Goal: Find specific page/section: Find specific page/section

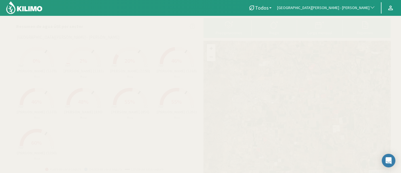
click at [329, 3] on button "[GEOGRAPHIC_DATA][PERSON_NAME] - [PERSON_NAME]" at bounding box center [326, 8] width 104 height 12
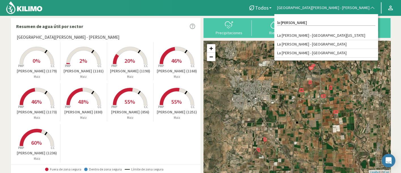
type input "la [PERSON_NAME]"
click at [366, 46] on li "La [PERSON_NAME] - [GEOGRAPHIC_DATA]" at bounding box center [326, 44] width 104 height 9
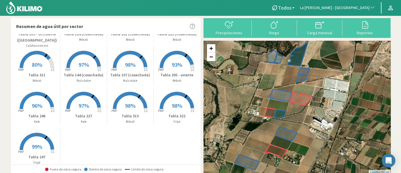
scroll to position [46, 0]
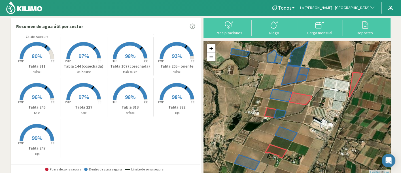
click at [29, 104] on rect at bounding box center [36, 100] width 45 height 45
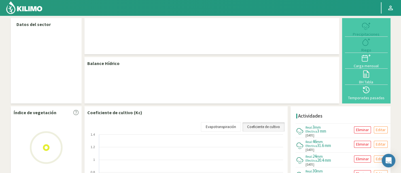
select select "161: Object"
select select "7: Object"
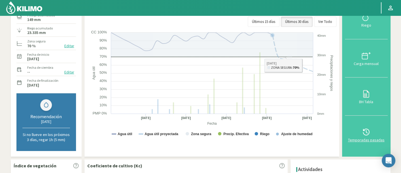
scroll to position [31, 0]
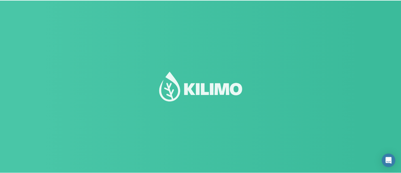
scroll to position [31, 0]
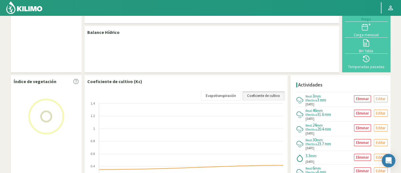
select select "161: Object"
select select "7: Object"
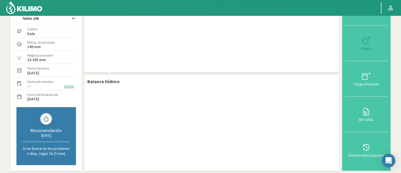
scroll to position [31, 0]
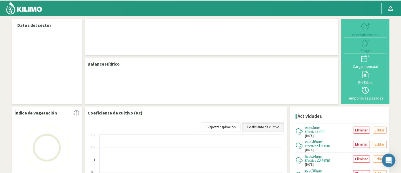
scroll to position [31, 0]
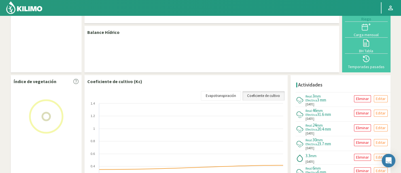
select select "161: Object"
select select "7: Object"
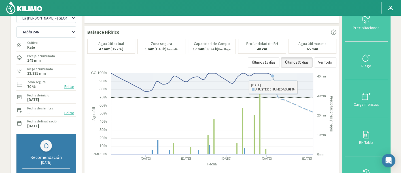
scroll to position [0, 0]
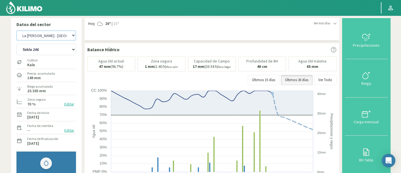
drag, startPoint x: 38, startPoint y: 34, endPoint x: 41, endPoint y: 40, distance: 6.1
click at [38, 34] on select "Agr. Cardonal Agr. El Carmelo Agrícola Bakia Agrícola Bakia - IC Agrícola Exser…" at bounding box center [45, 36] width 59 height 10
click at [16, 31] on select "Agr. Cardonal Agr. El Carmelo Agrícola Bakia Agrícola Bakia - IC Agrícola Exser…" at bounding box center [45, 36] width 59 height 10
click at [69, 54] on select "Tabla 107 (cosechada) Tabla 124 (cosechada) Tabla 144 (cosechada) Tabla 205 - o…" at bounding box center [45, 49] width 59 height 11
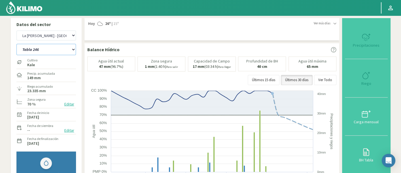
click at [41, 46] on select "Tabla 107 (cosechada) Tabla 124 (cosechada) Tabla 144 (cosechada) Tabla 205 - o…" at bounding box center [45, 49] width 59 height 11
select select "447: Object"
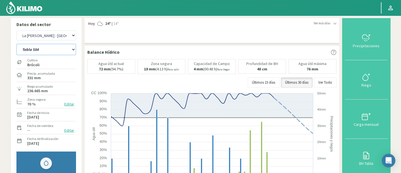
click at [16, 44] on select "Tabla 471 Tabla 477 Tabla 521 (cosechada) Tabla 561 Tabla 584 Tabla 741 Tabla 8…" at bounding box center [45, 49] width 59 height 11
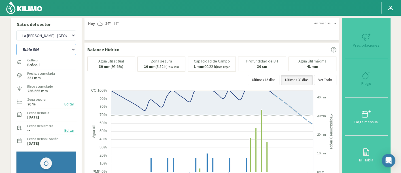
select select "13: Object"
select select "732: Object"
select select "28: Object"
click at [45, 52] on select "Tabla 471 Tabla 477 Tabla 521 (cosechada) Tabla 561 Tabla 584 Tabla 741 Tabla 8…" at bounding box center [45, 49] width 59 height 11
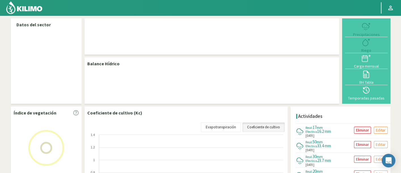
select select "162: Object"
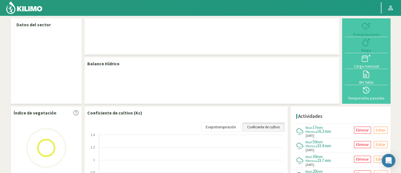
select select "4: Object"
select select "162: Object"
select select "4: Object"
